Goal: Information Seeking & Learning: Learn about a topic

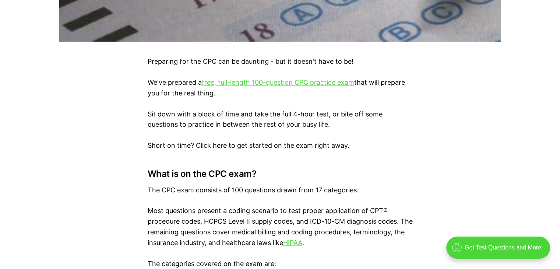
scroll to position [432, 0]
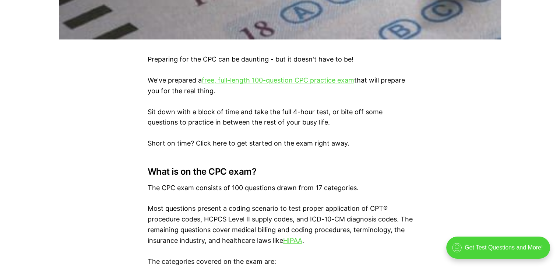
click at [291, 84] on p "We've prepared a free, full-length 100-question CPC practice exam that will pre…" at bounding box center [280, 85] width 265 height 21
click at [295, 81] on link "free, full-length 100-question CPC practice exam" at bounding box center [278, 80] width 153 height 8
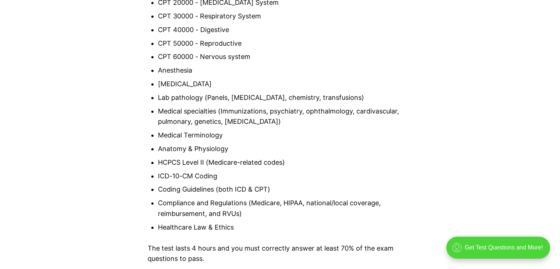
scroll to position [592, 0]
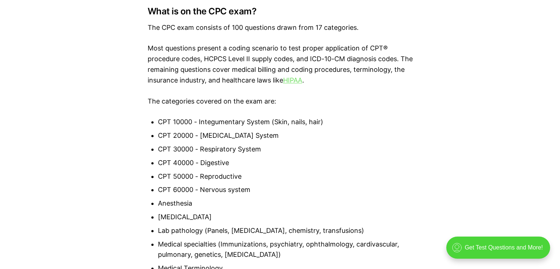
click at [302, 84] on link "HIPAA" at bounding box center [292, 80] width 19 height 8
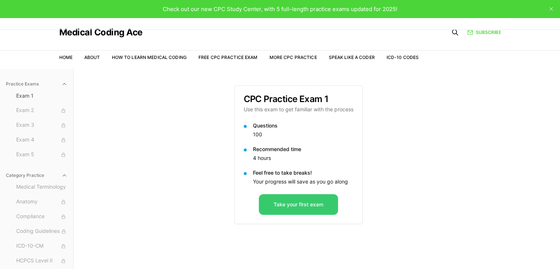
click at [299, 200] on button "Take your first exam" at bounding box center [298, 204] width 79 height 21
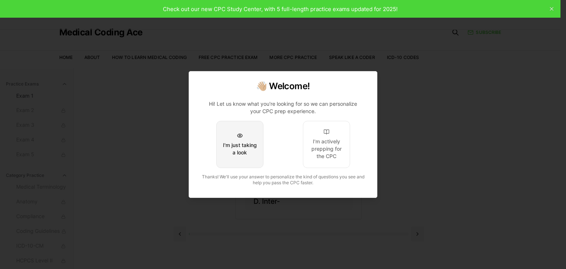
click at [230, 149] on div "I'm just taking a look" at bounding box center [240, 148] width 35 height 15
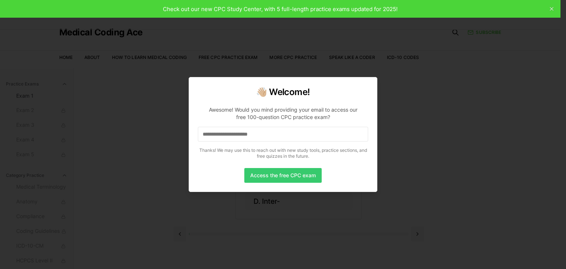
click at [278, 176] on button "Access the free CPC exam" at bounding box center [282, 175] width 77 height 15
